Goal: Navigation & Orientation: Find specific page/section

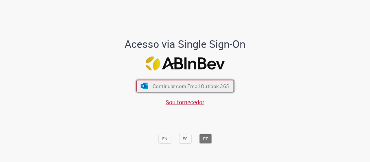
click at [174, 87] on span "Continuar com Email Outlook 365" at bounding box center [190, 85] width 76 height 7
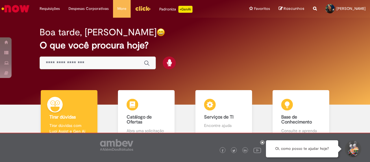
click at [141, 8] on img "Menu Cabeçalho" at bounding box center [143, 8] width 16 height 9
